Goal: Communication & Community: Answer question/provide support

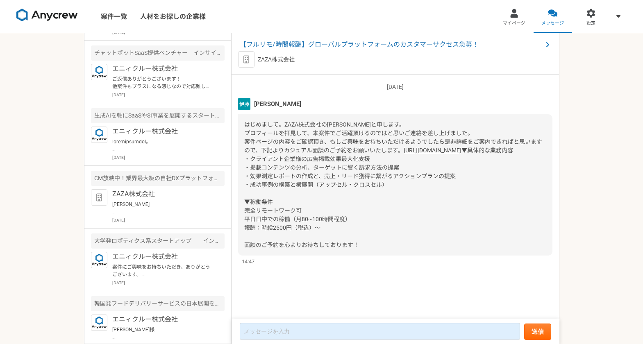
scroll to position [244, 0]
click at [172, 194] on p "ZAZA株式会社" at bounding box center [162, 194] width 101 height 10
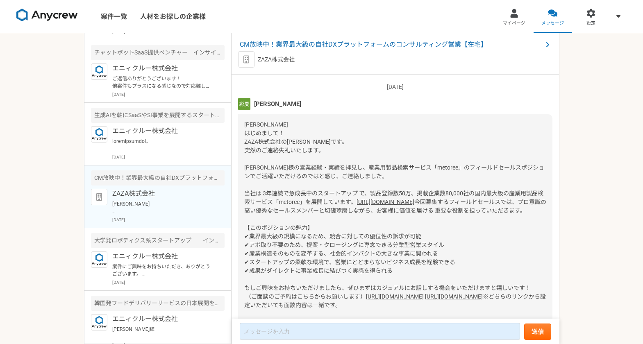
scroll to position [362, 0]
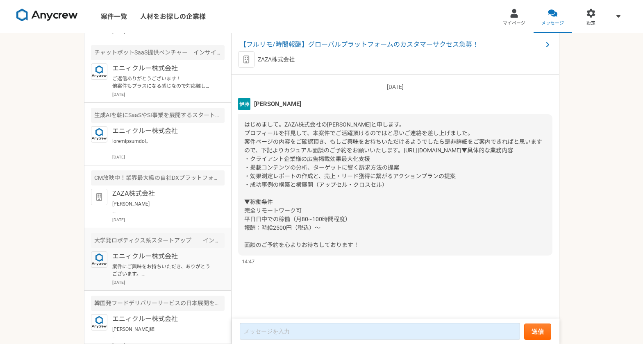
click at [155, 274] on p "案件にご興味をお持ちいただき、ありがとうございます。 こちらの案件ですが、先に選考に進まれていた方が参画されることとなりました。 また、ぜひ別件でご相談させて…" at bounding box center [162, 270] width 101 height 15
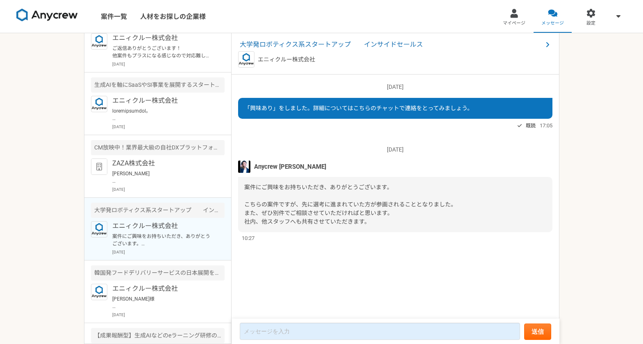
scroll to position [227, 0]
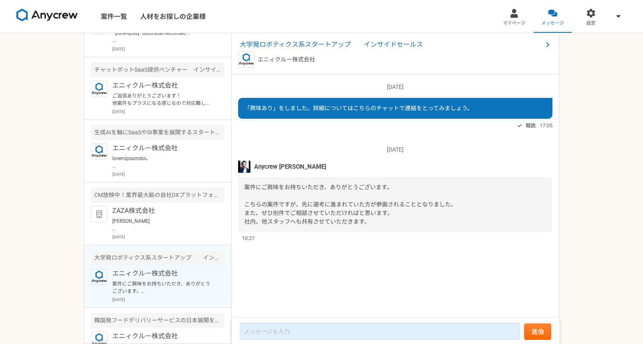
click at [145, 215] on p "ZAZA株式会社" at bounding box center [162, 211] width 101 height 10
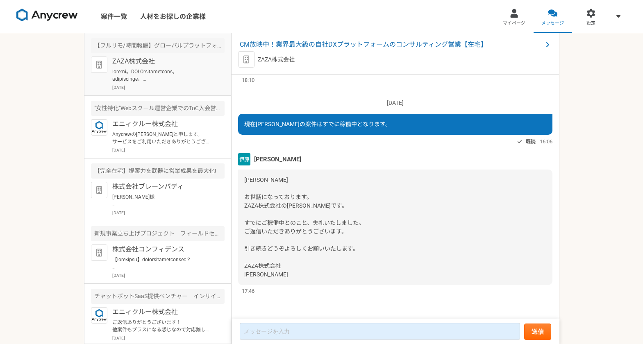
click at [147, 73] on p at bounding box center [162, 75] width 101 height 15
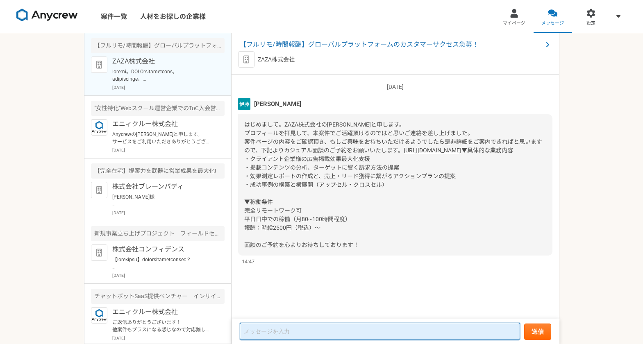
click at [314, 329] on textarea at bounding box center [380, 331] width 280 height 17
type textarea "全"
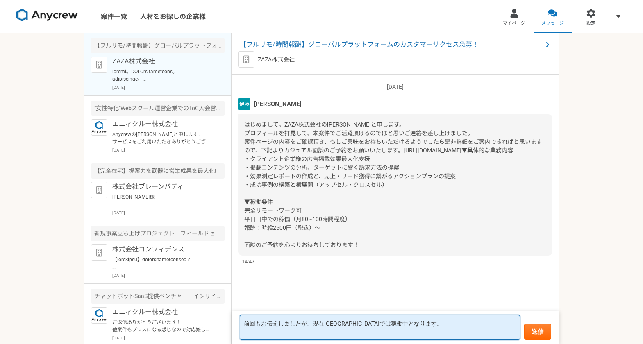
click at [343, 332] on textarea "前回もお伝えしましたが、現在[GEOGRAPHIC_DATA]では稼働中となります。" at bounding box center [380, 327] width 280 height 25
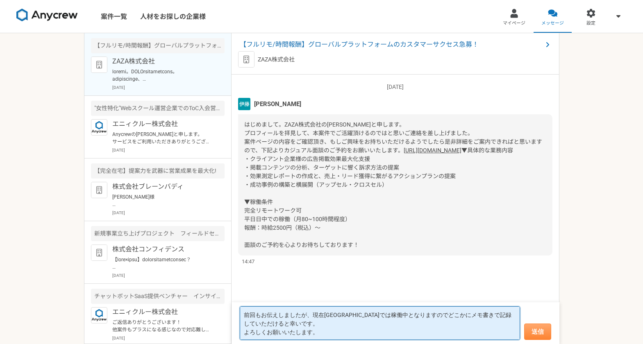
type textarea "前回もお伝えしましたが、現在[GEOGRAPHIC_DATA]では稼働中となりますのでどこかにメモ書きで記録していただけると幸いです。 よろしくお願いいたしま…"
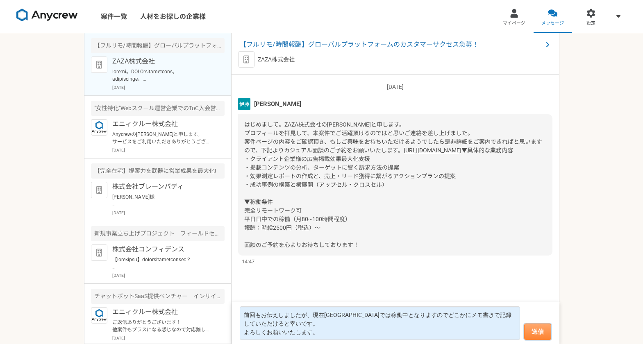
click at [549, 328] on button "送信" at bounding box center [537, 332] width 27 height 16
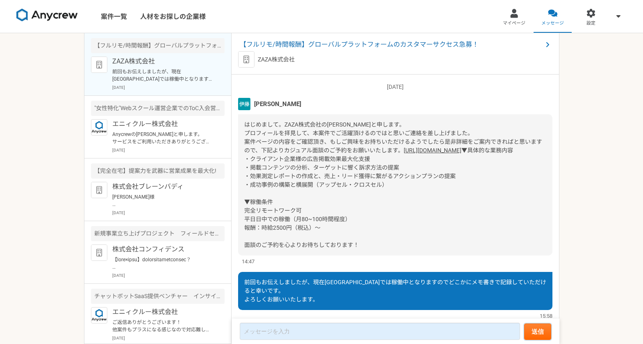
scroll to position [42, 0]
